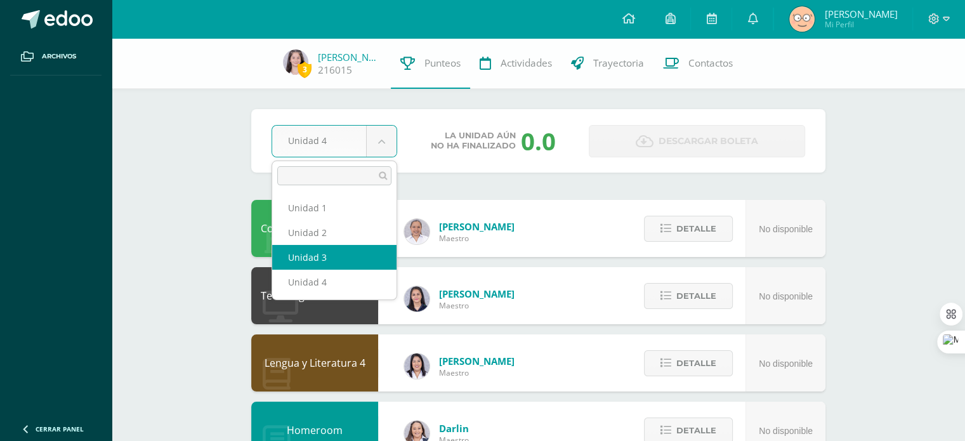
select select "Unidad 3"
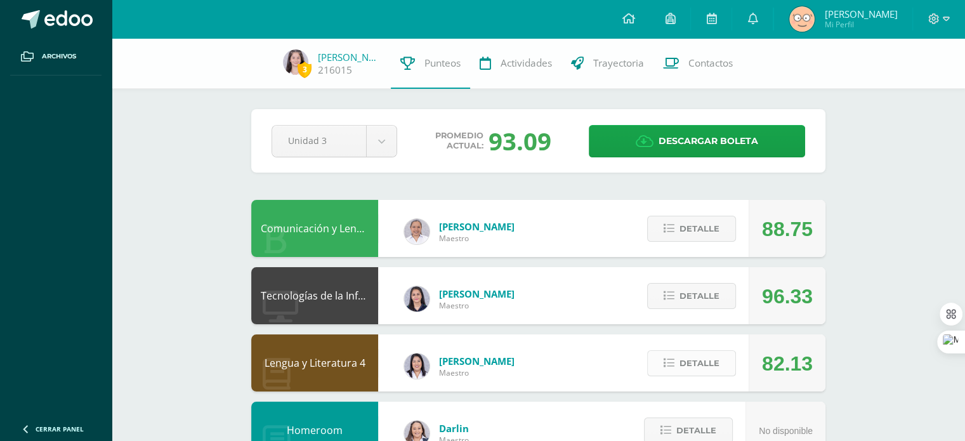
click at [708, 364] on span "Detalle" at bounding box center [700, 363] width 40 height 23
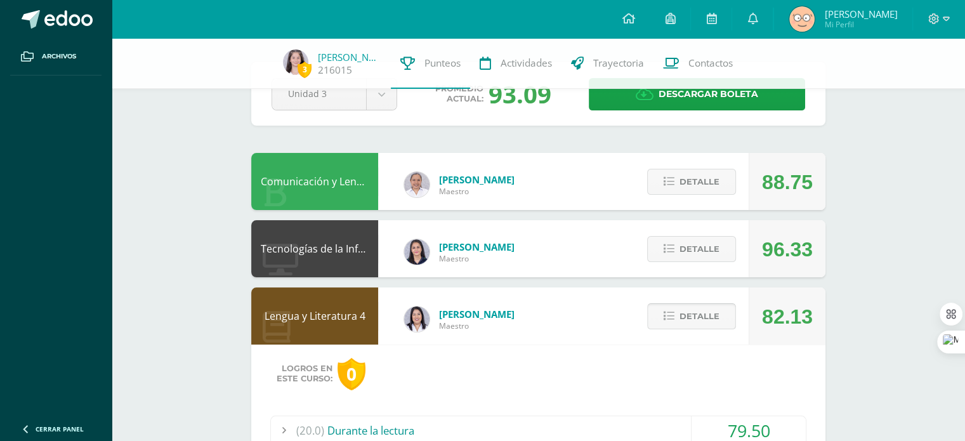
scroll to position [196, 0]
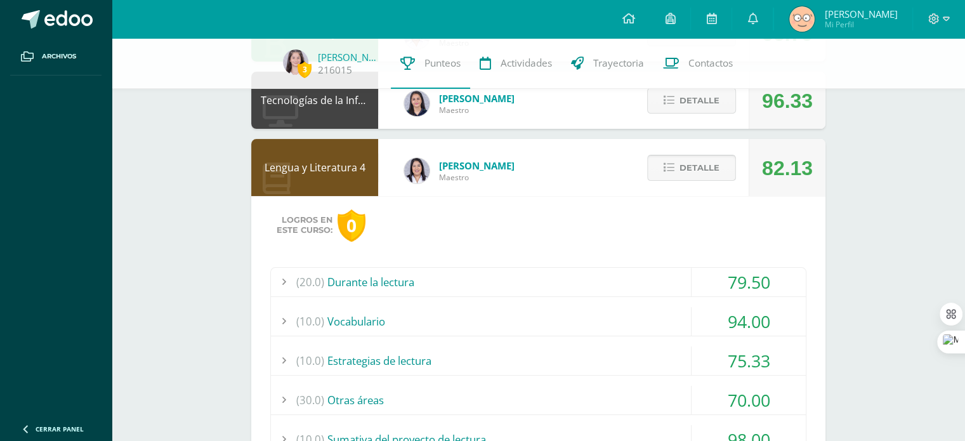
click at [720, 162] on button "Detalle" at bounding box center [691, 168] width 89 height 26
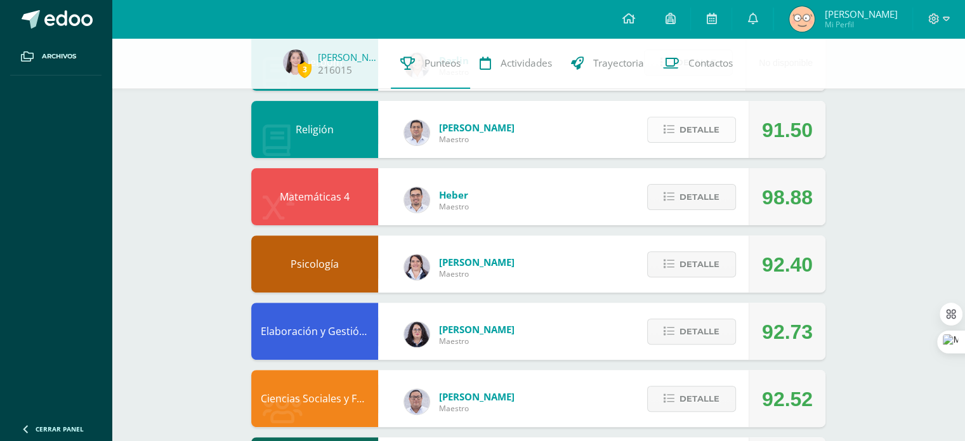
scroll to position [368, 0]
click at [701, 262] on span "Detalle" at bounding box center [700, 264] width 40 height 23
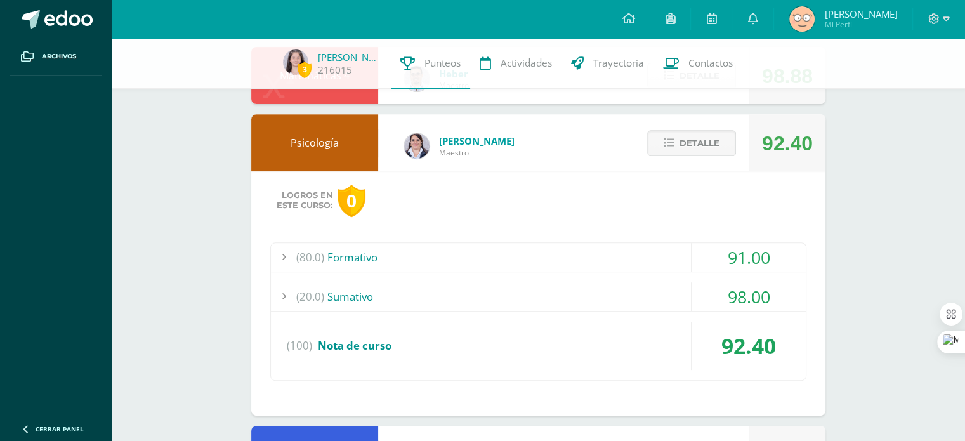
scroll to position [493, 0]
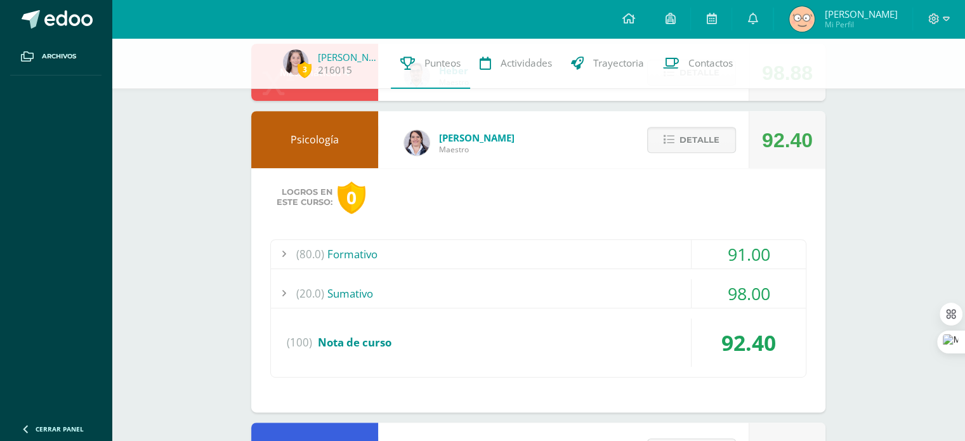
click at [650, 251] on div "(80.0) Formativo" at bounding box center [538, 254] width 535 height 29
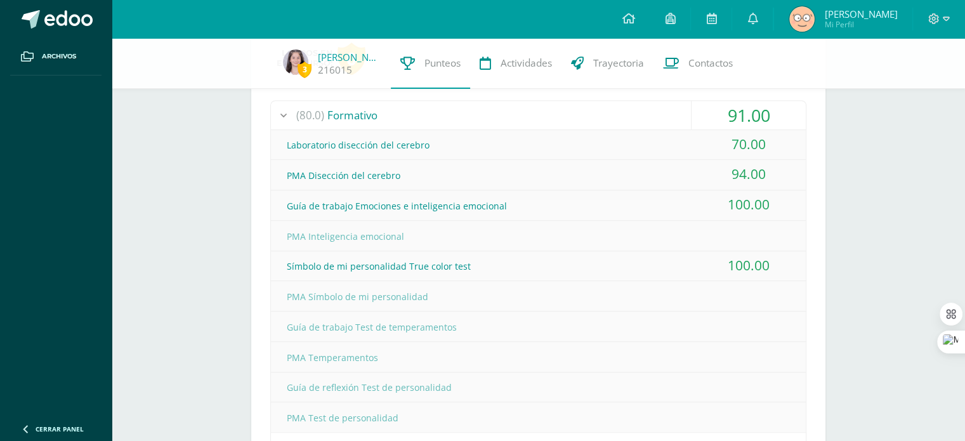
scroll to position [623, 0]
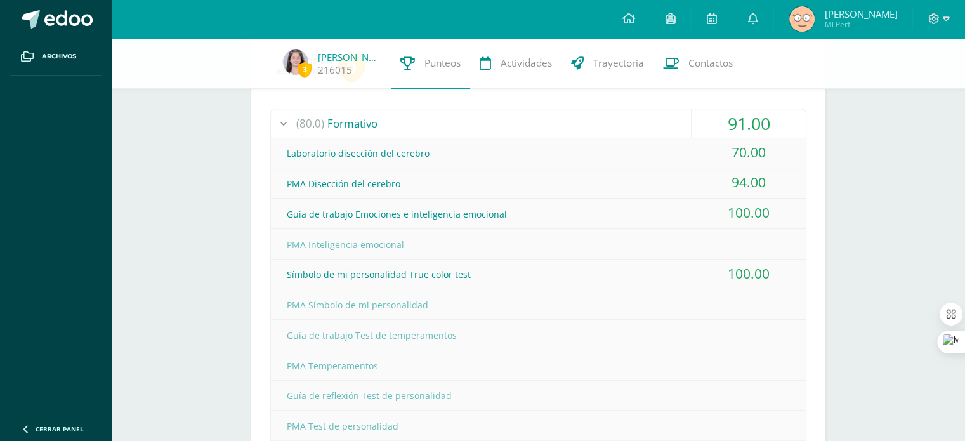
drag, startPoint x: 754, startPoint y: 269, endPoint x: 667, endPoint y: 270, distance: 87.6
click at [667, 270] on div "Símbolo de mi personalidad True color test 100.00" at bounding box center [538, 275] width 535 height 30
drag, startPoint x: 281, startPoint y: 275, endPoint x: 541, endPoint y: 265, distance: 260.5
click at [541, 265] on div "Símbolo de mi personalidad True color test" at bounding box center [538, 274] width 535 height 29
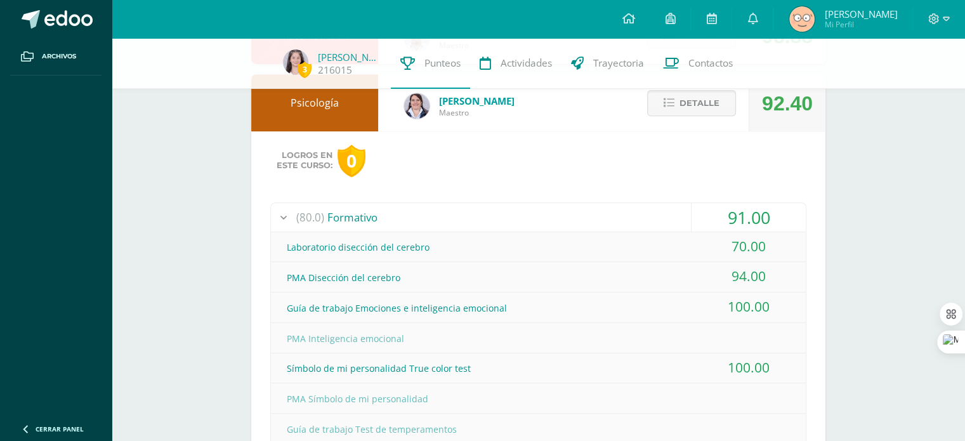
scroll to position [528, 0]
click at [680, 109] on span "Detalle" at bounding box center [700, 104] width 40 height 23
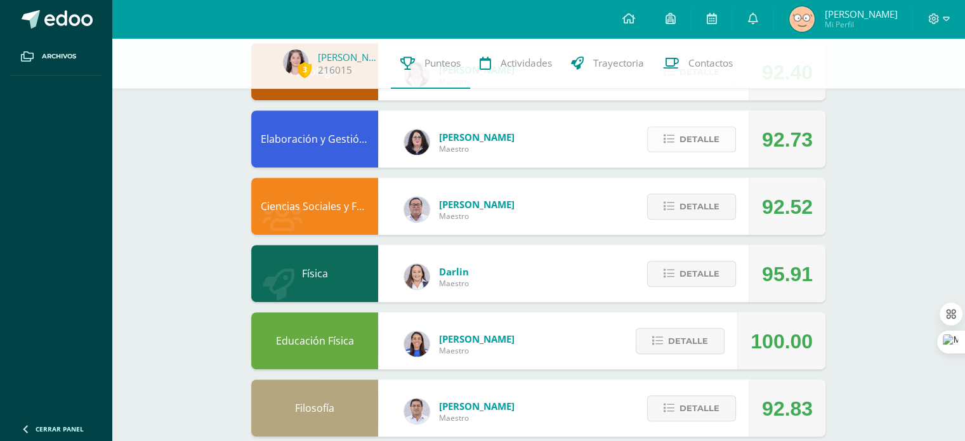
scroll to position [581, 0]
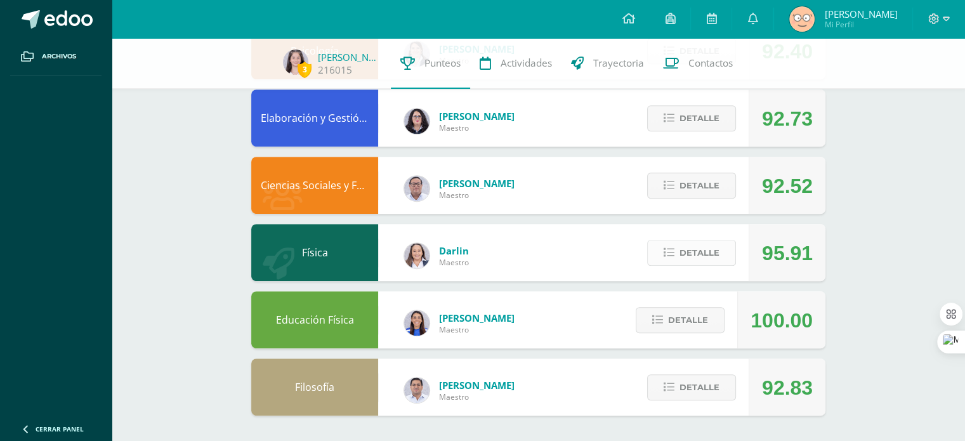
click at [722, 258] on button "Detalle" at bounding box center [691, 253] width 89 height 26
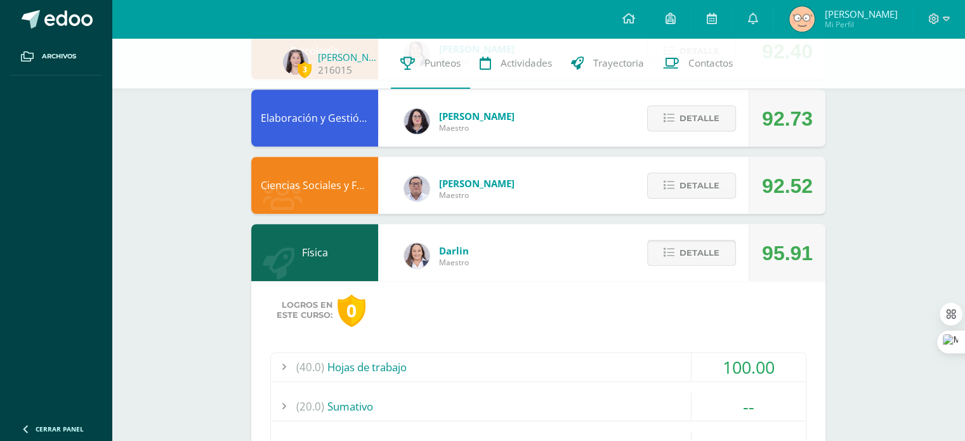
scroll to position [769, 0]
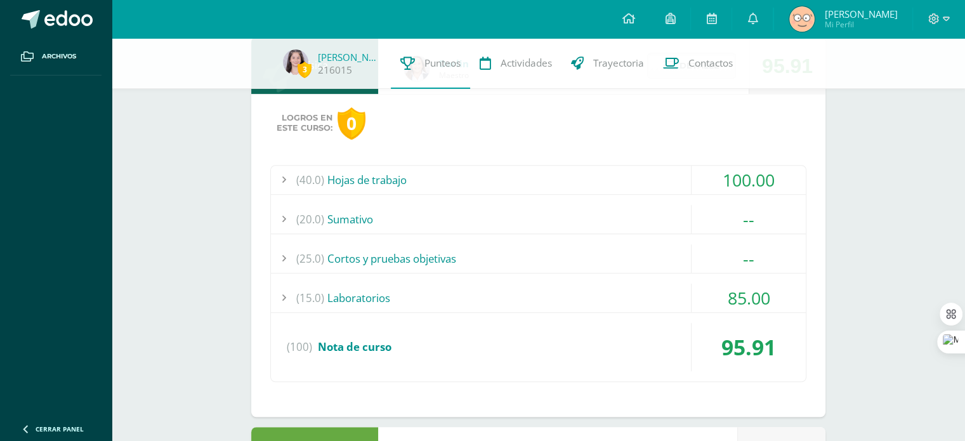
click at [648, 169] on div "(40.0) Hojas de trabajo" at bounding box center [538, 180] width 535 height 29
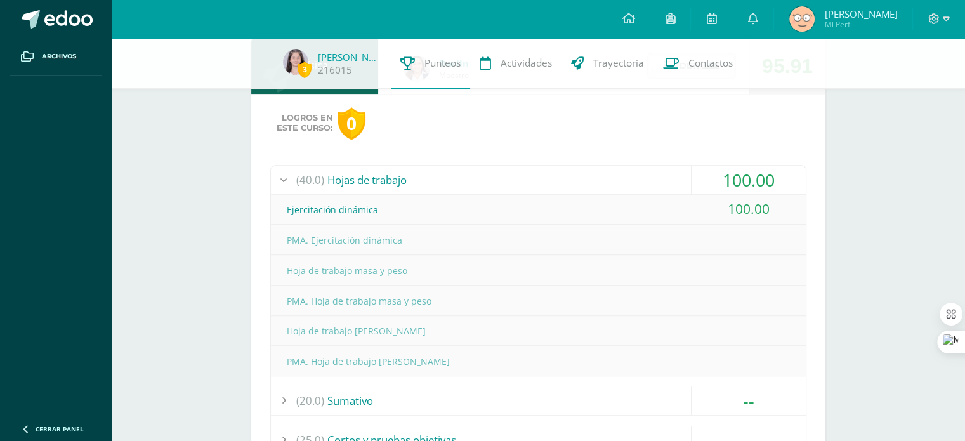
click at [648, 169] on div "(40.0) Hojas de trabajo" at bounding box center [538, 180] width 535 height 29
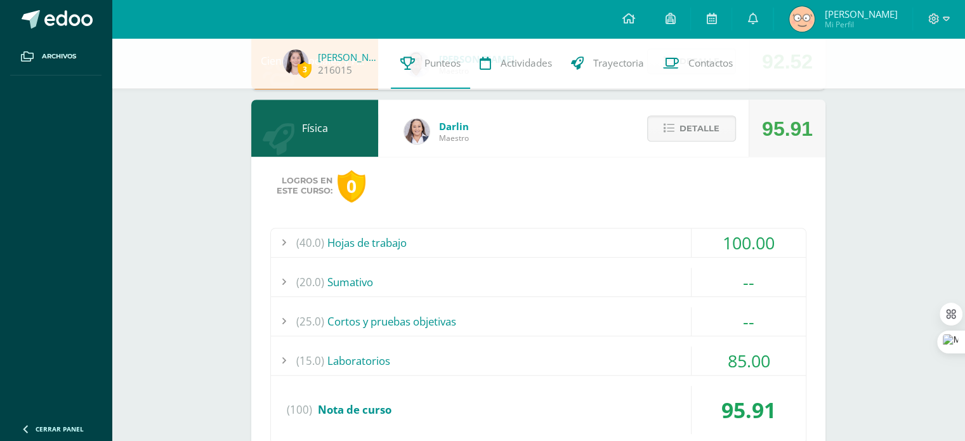
click at [697, 126] on span "Detalle" at bounding box center [700, 128] width 40 height 23
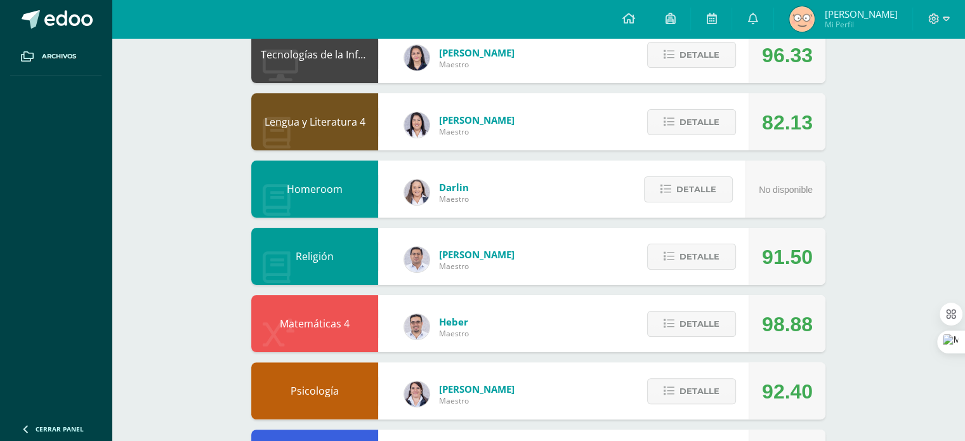
scroll to position [0, 0]
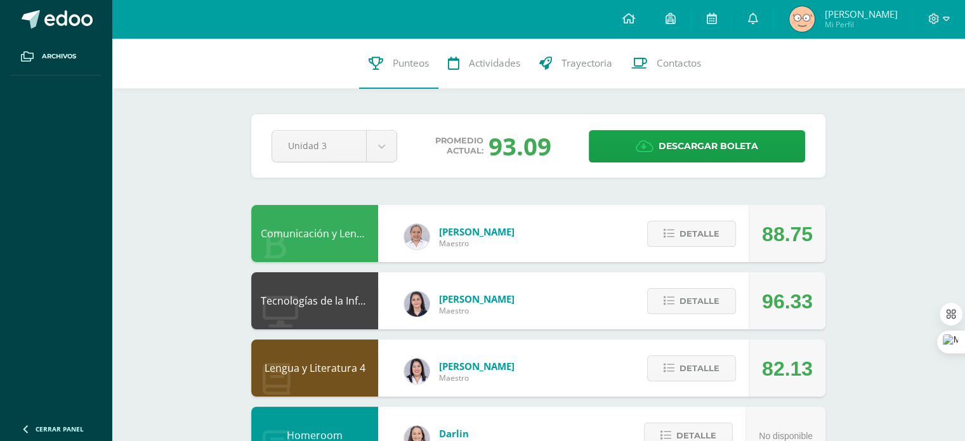
drag, startPoint x: 549, startPoint y: 142, endPoint x: 632, endPoint y: 383, distance: 254.5
click at [461, 149] on div "Promedio actual: 93.09" at bounding box center [493, 145] width 171 height 33
click at [635, 153] on link "Descargar boleta" at bounding box center [697, 146] width 216 height 32
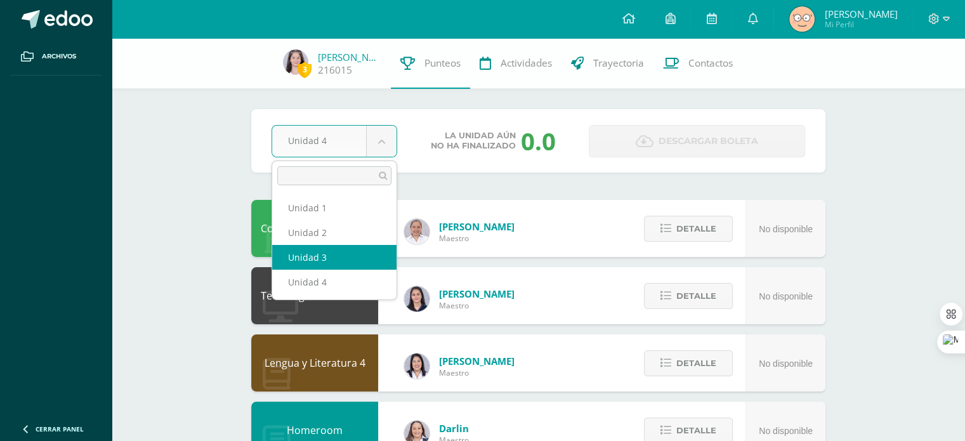
select select "Unidad 3"
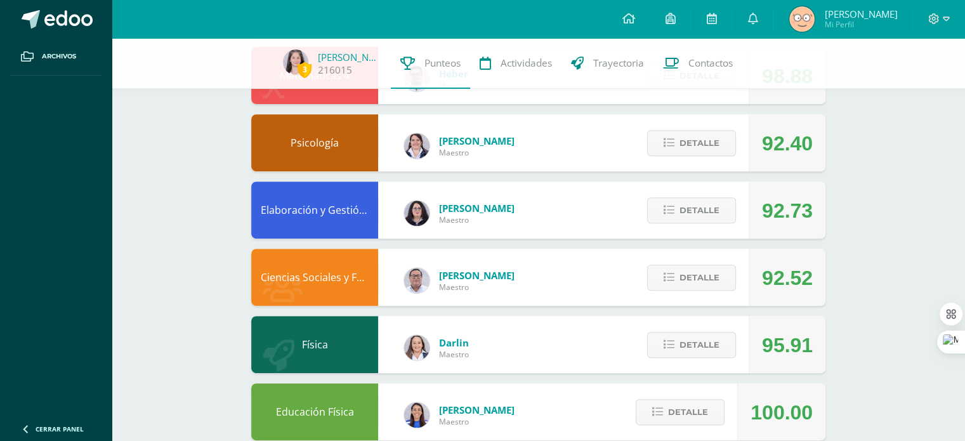
scroll to position [490, 0]
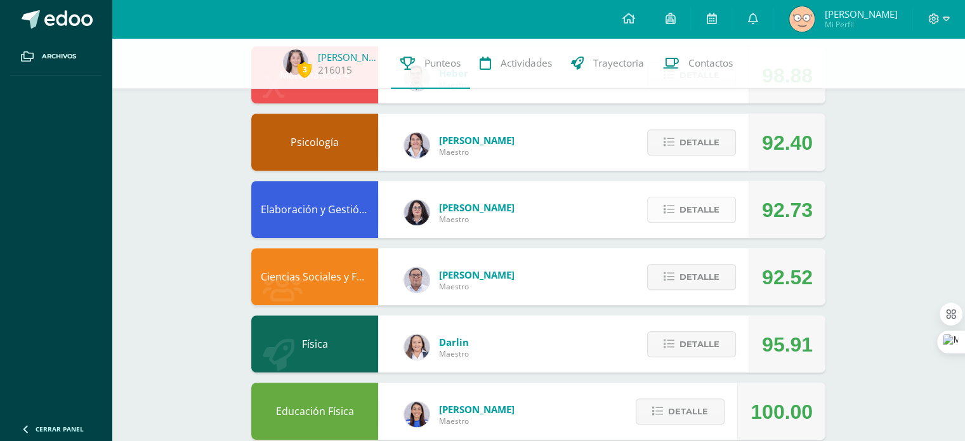
click at [693, 202] on span "Detalle" at bounding box center [700, 209] width 40 height 23
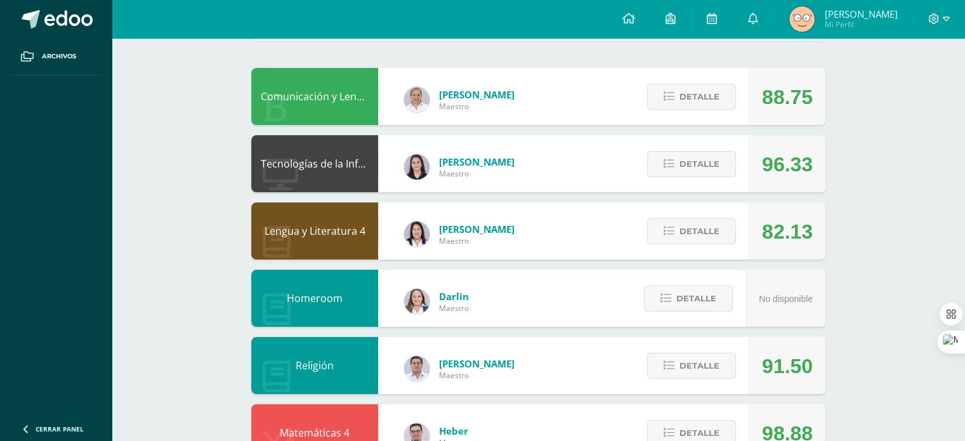
scroll to position [0, 0]
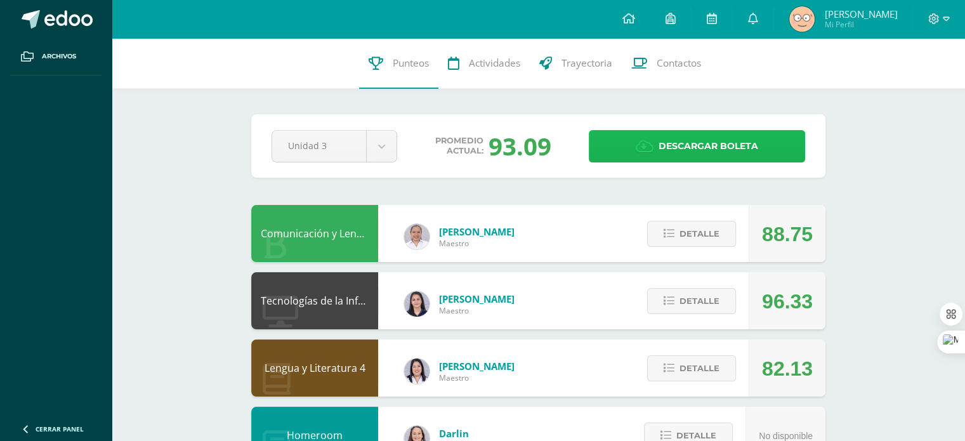
click at [630, 139] on link "Descargar boleta" at bounding box center [697, 146] width 216 height 32
